Goal: Use online tool/utility

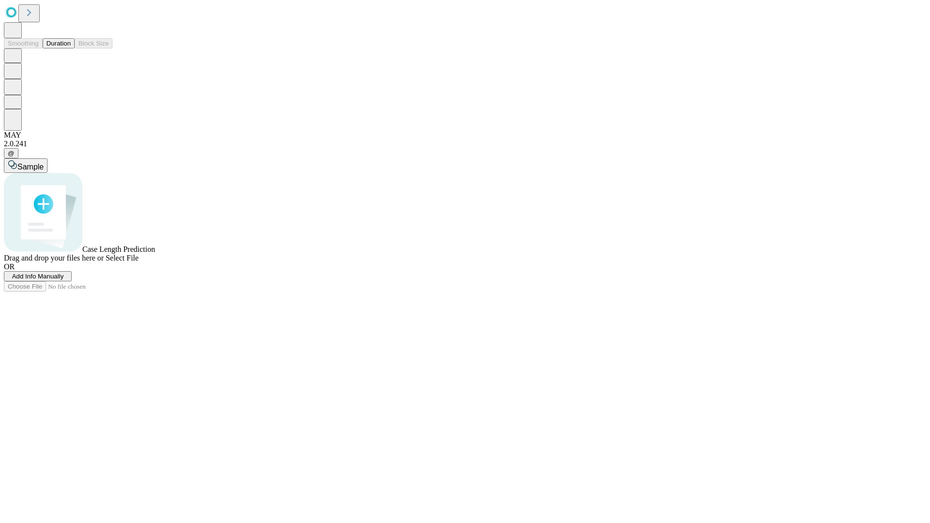
click at [139, 262] on span "Select File" at bounding box center [122, 258] width 33 height 8
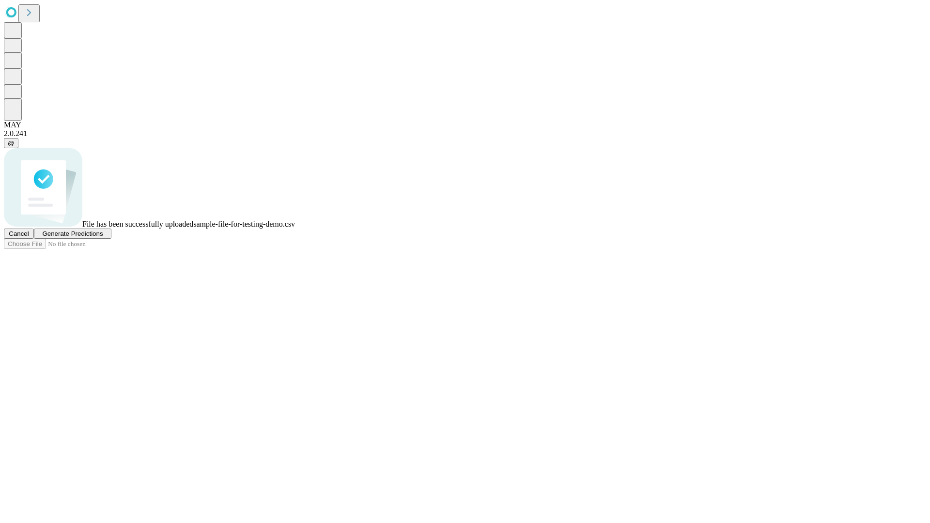
click at [103, 237] on span "Generate Predictions" at bounding box center [72, 233] width 61 height 7
